Goal: Information Seeking & Learning: Learn about a topic

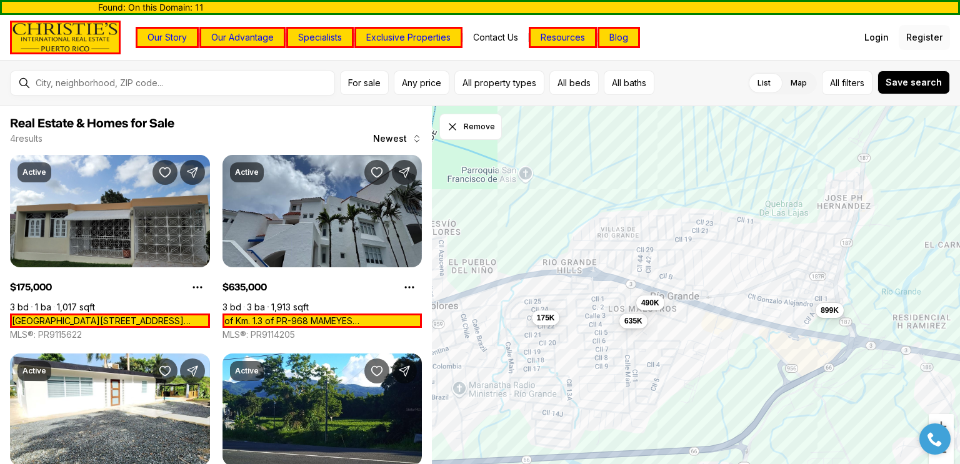
click at [930, 37] on span "Register" at bounding box center [924, 38] width 36 height 10
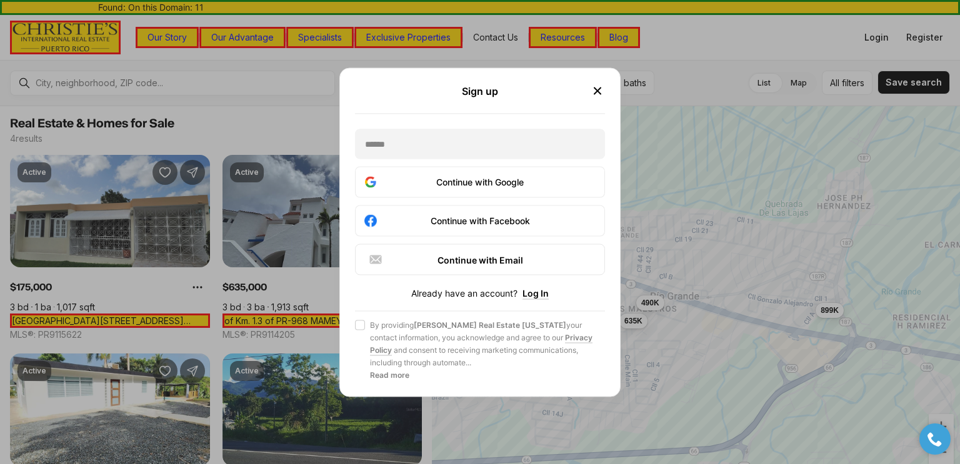
click at [600, 88] on icon "button" at bounding box center [597, 91] width 6 height 6
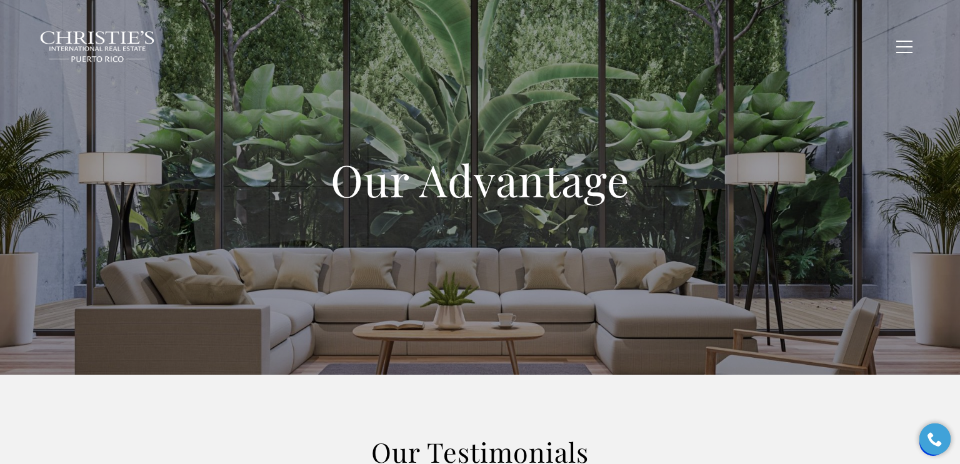
click at [444, 160] on h1 "Our Advantage" at bounding box center [480, 180] width 500 height 55
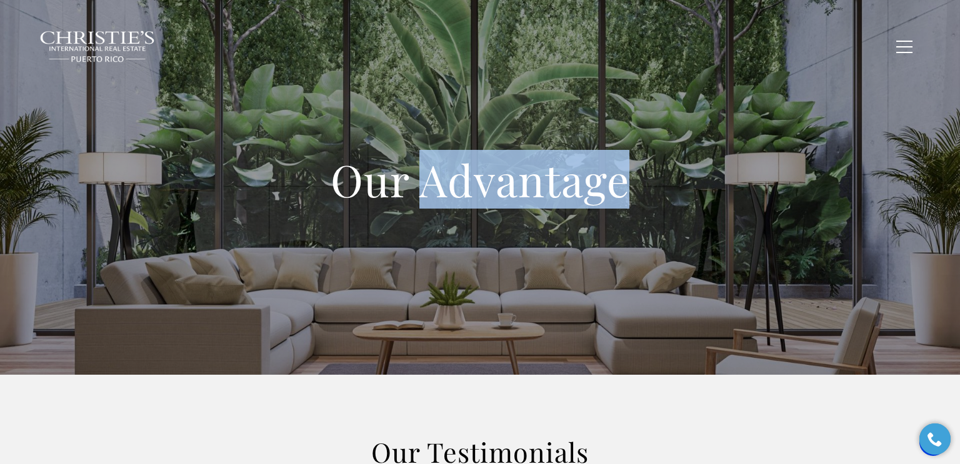
click at [444, 160] on h1 "Our Advantage" at bounding box center [480, 180] width 500 height 55
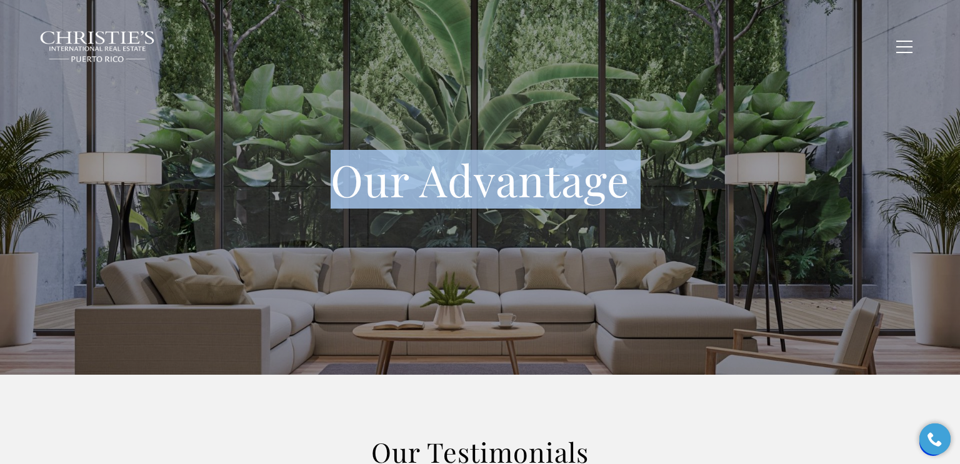
copy body "Our Advantage Empty heading Coming Soon!"
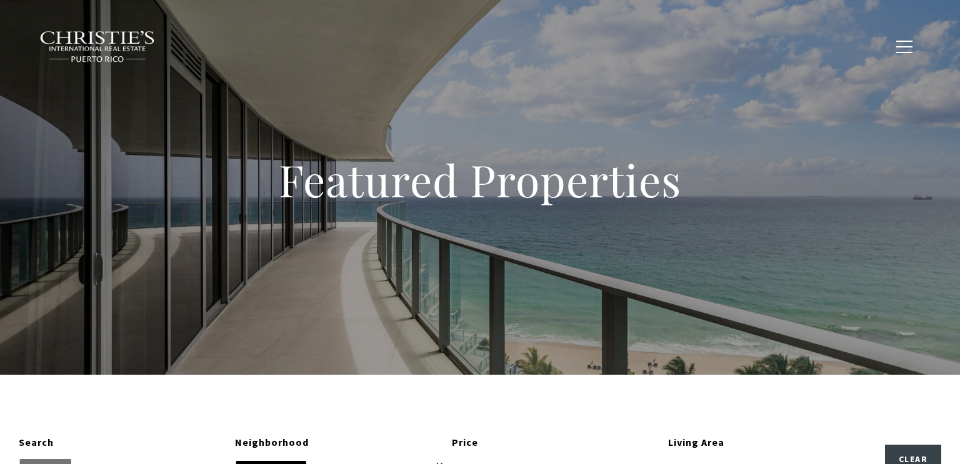
type input "**********"
type input "*********"
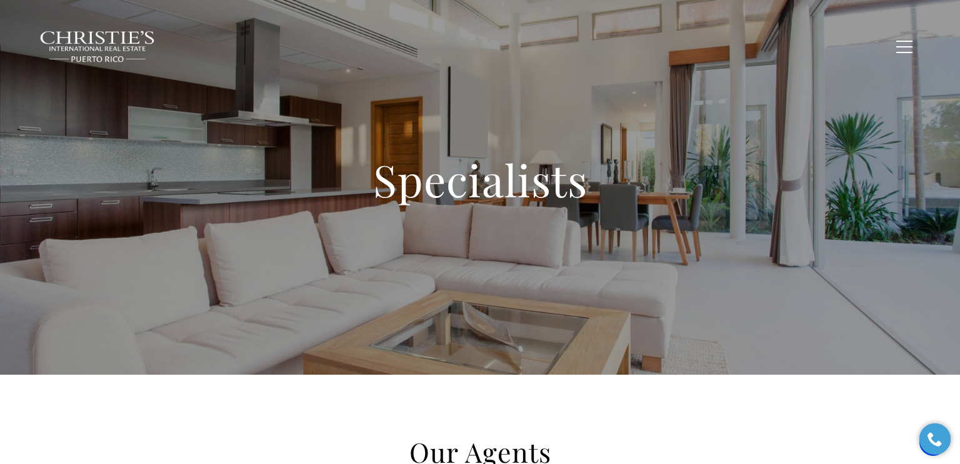
click at [486, 179] on h1 "Specialists" at bounding box center [480, 180] width 500 height 55
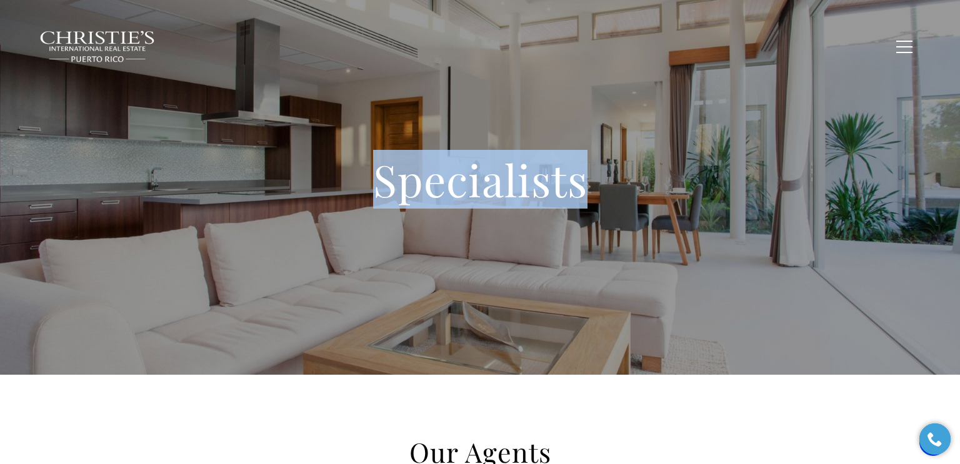
click at [486, 179] on h1 "Specialists" at bounding box center [480, 180] width 500 height 55
copy body "Specialists"
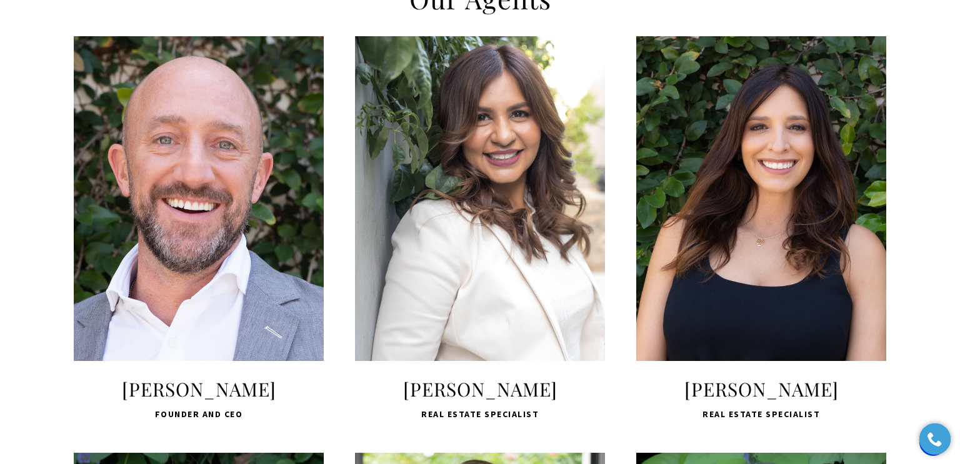
scroll to position [471, 0]
